Goal: Book appointment/travel/reservation

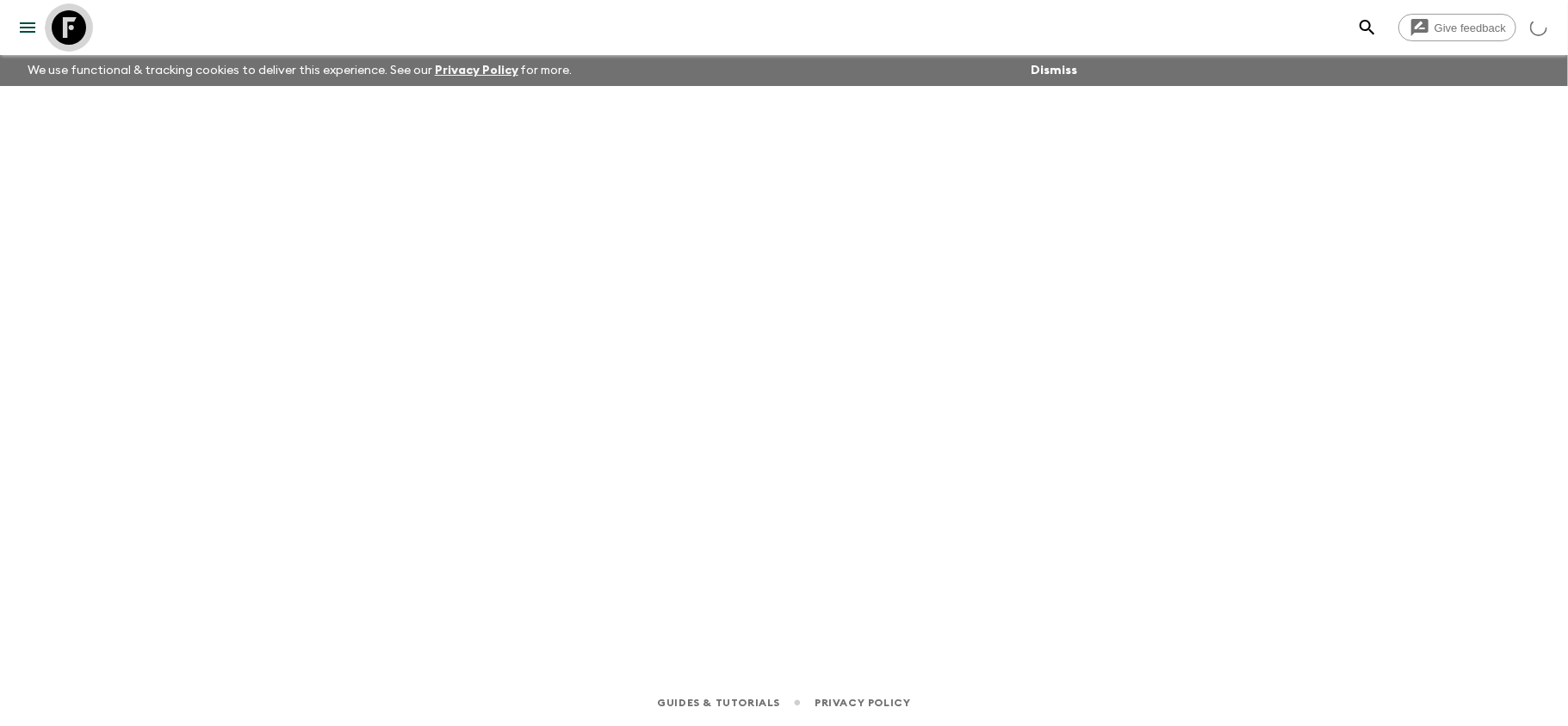
click at [77, 31] on icon at bounding box center [68, 27] width 34 height 34
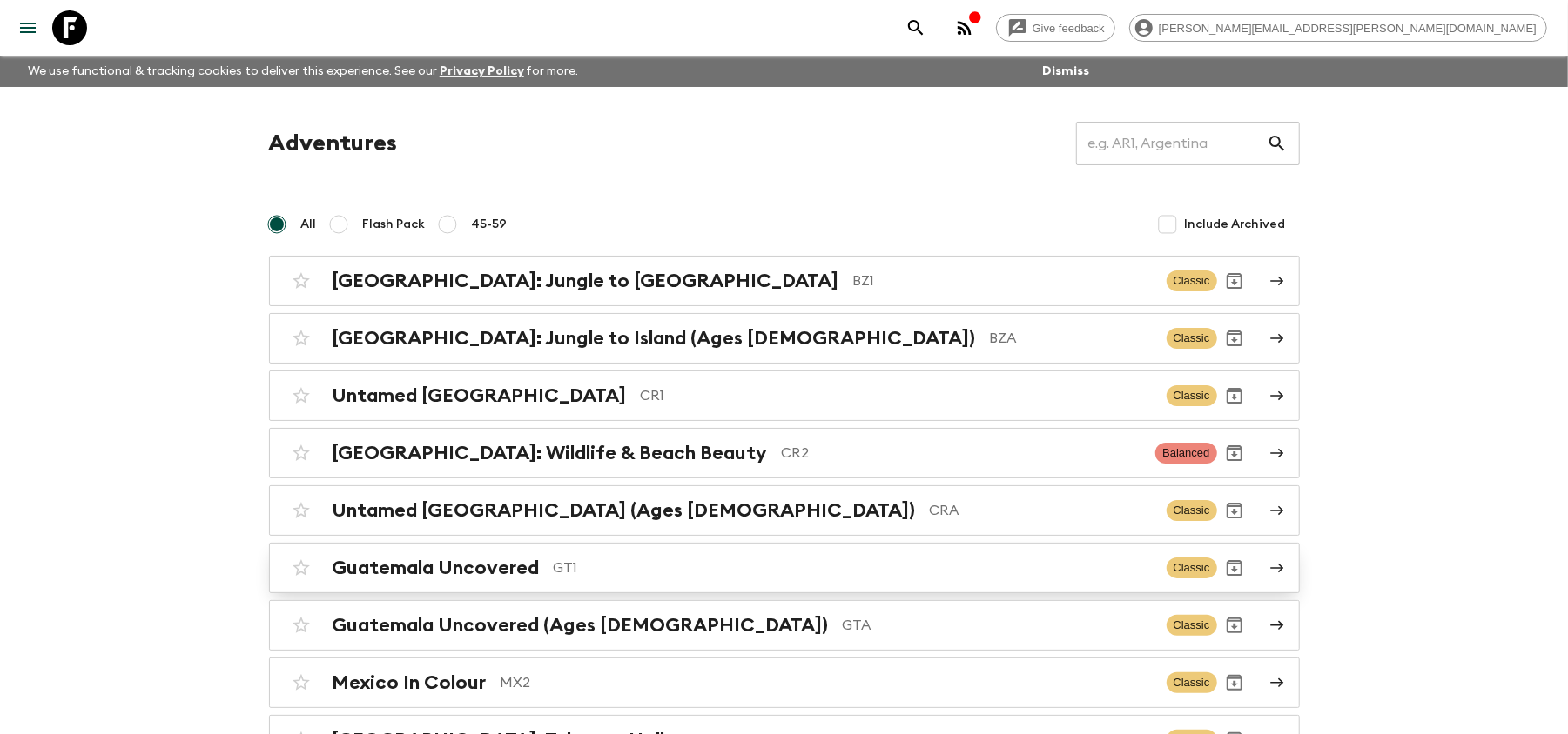
scroll to position [116, 0]
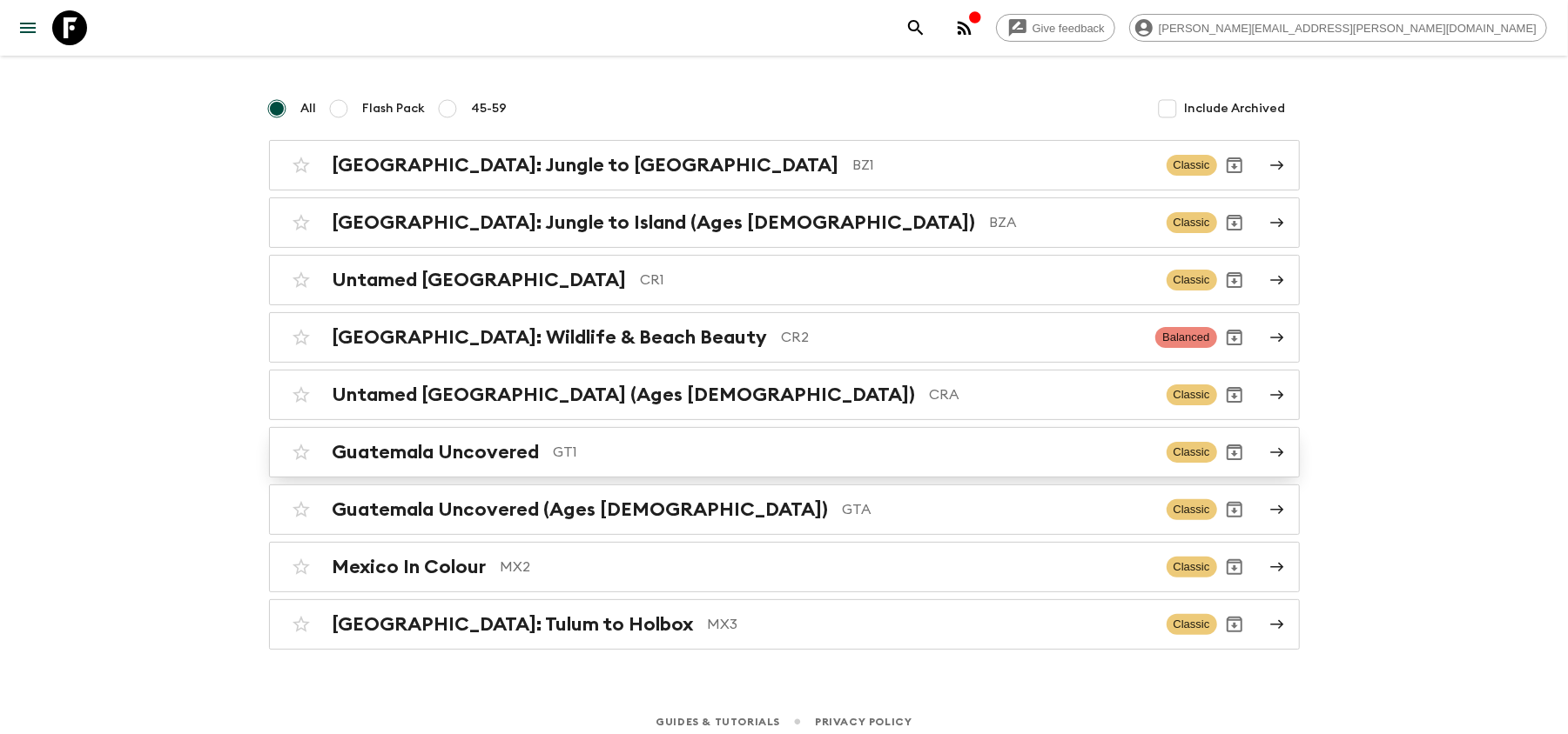
click at [624, 478] on link "Guatemala Uncovered GT1 Classic" at bounding box center [784, 452] width 1030 height 51
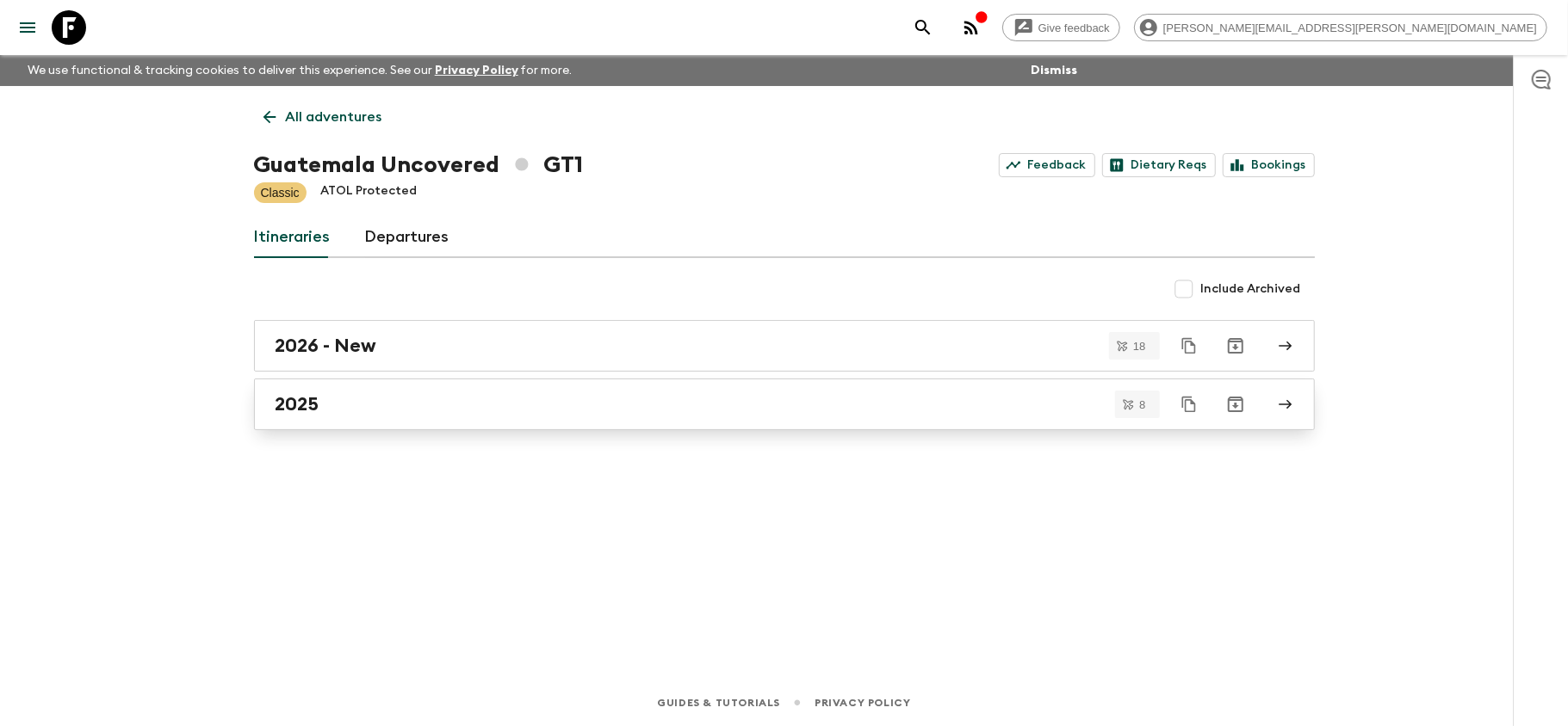
click at [427, 417] on link "2025" at bounding box center [784, 405] width 1061 height 51
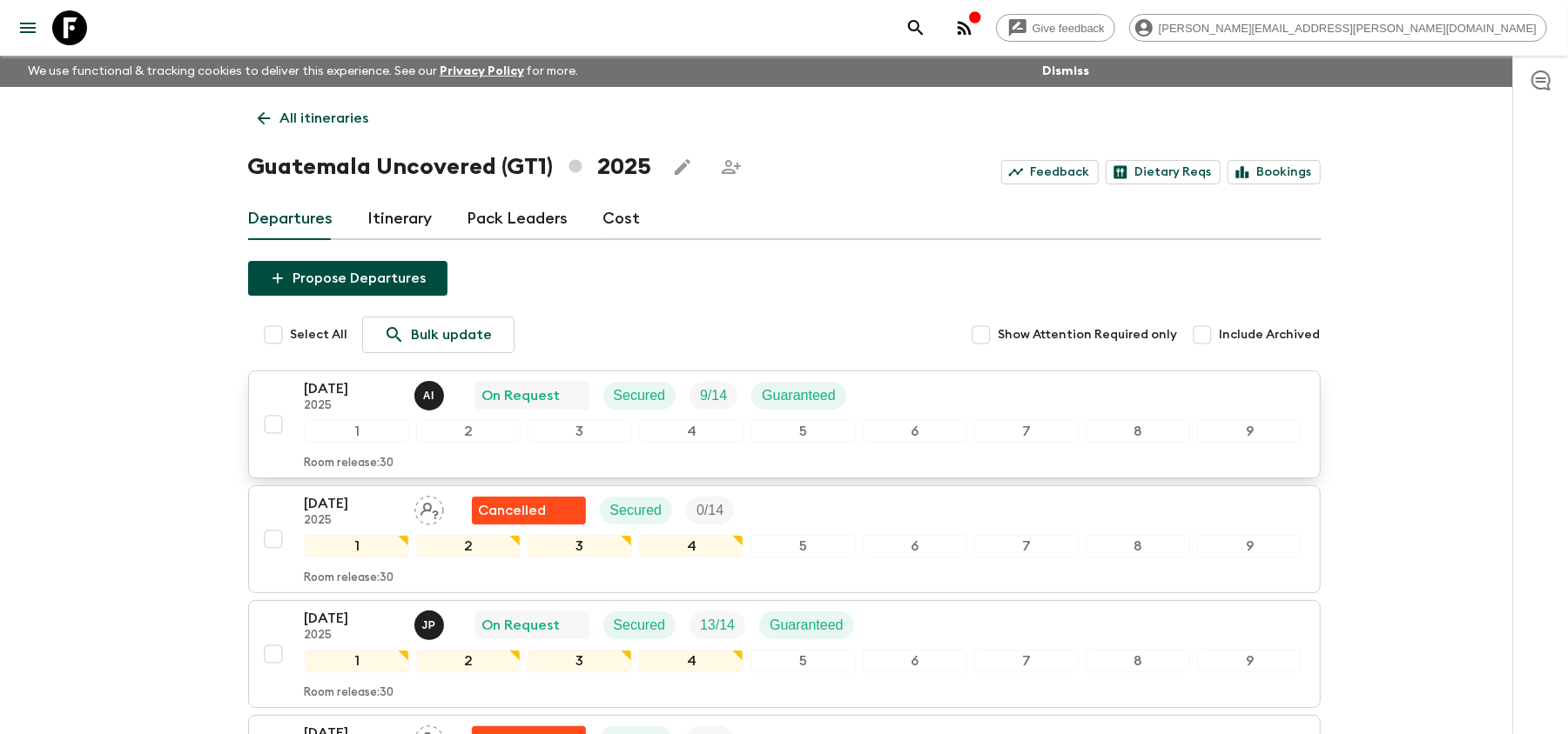
click at [327, 392] on p "[DATE]" at bounding box center [353, 389] width 96 height 21
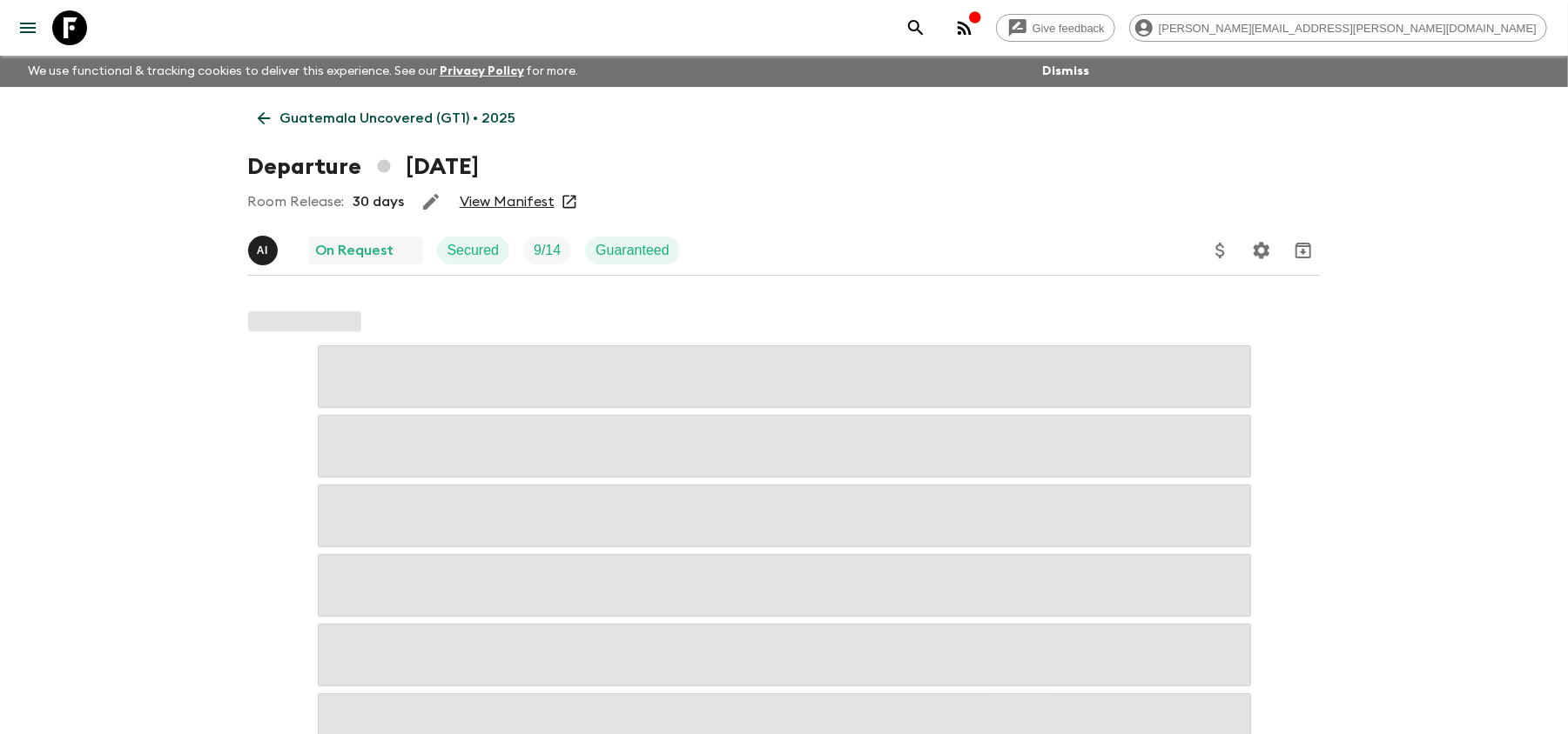
click at [522, 213] on div "Room Release: 30 days View Manifest" at bounding box center [784, 202] width 1072 height 34
click at [522, 195] on link "View Manifest" at bounding box center [506, 202] width 95 height 17
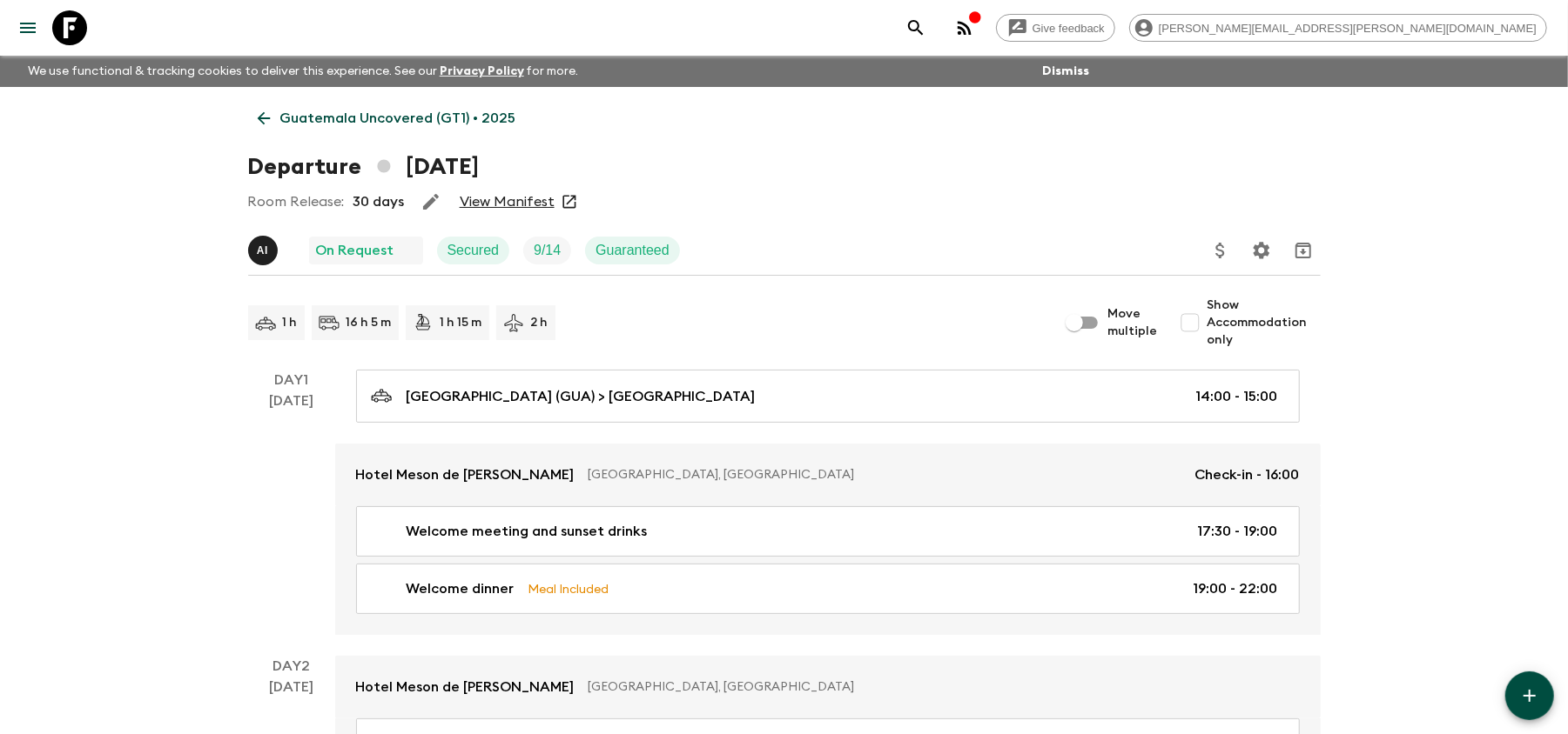
click at [514, 205] on link "View Manifest" at bounding box center [506, 202] width 95 height 17
